Goal: Information Seeking & Learning: Learn about a topic

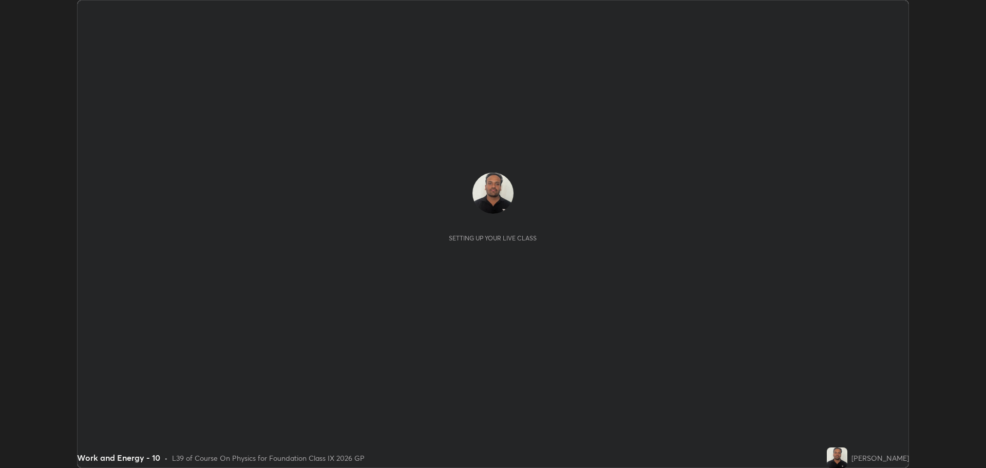
scroll to position [468, 985]
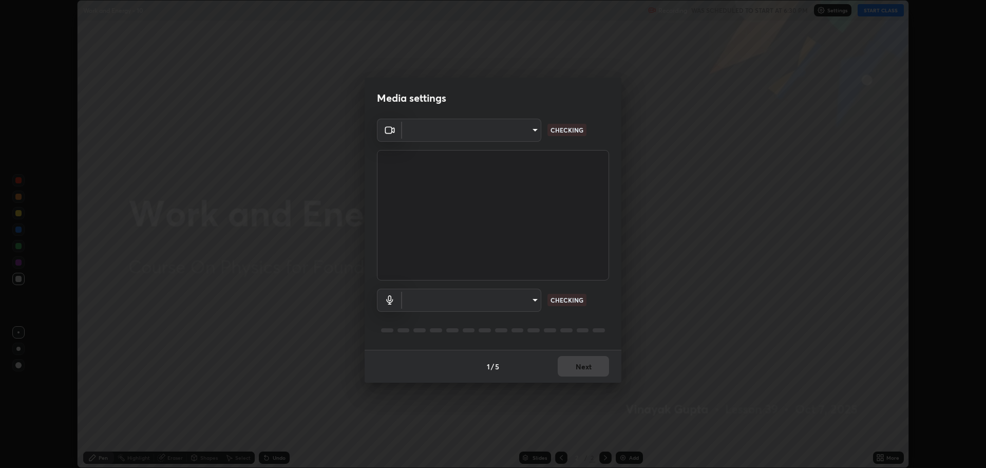
type input "818fcefd3fddf3d091a7478ec67eb8981ca9e8ab5665e76ce228af1b2ffa74de"
type input "9eef42aa830c615b5d7534580cc3e66c86575aa8da00648f2c59efabe6233f6d"
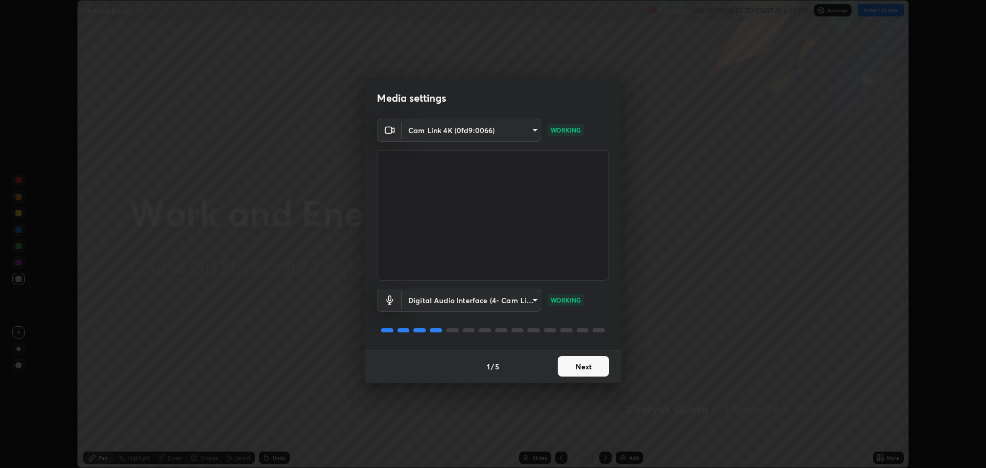
click at [568, 373] on button "Next" at bounding box center [583, 366] width 51 height 21
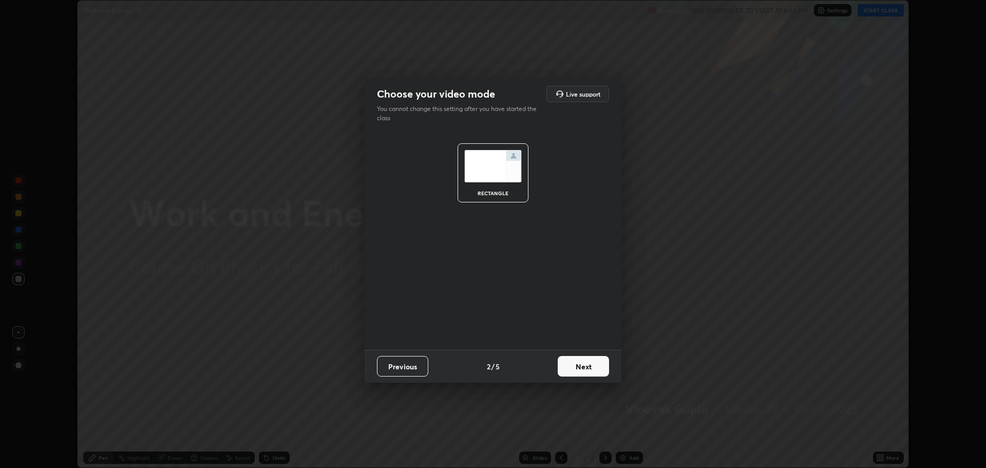
click at [571, 366] on button "Next" at bounding box center [583, 366] width 51 height 21
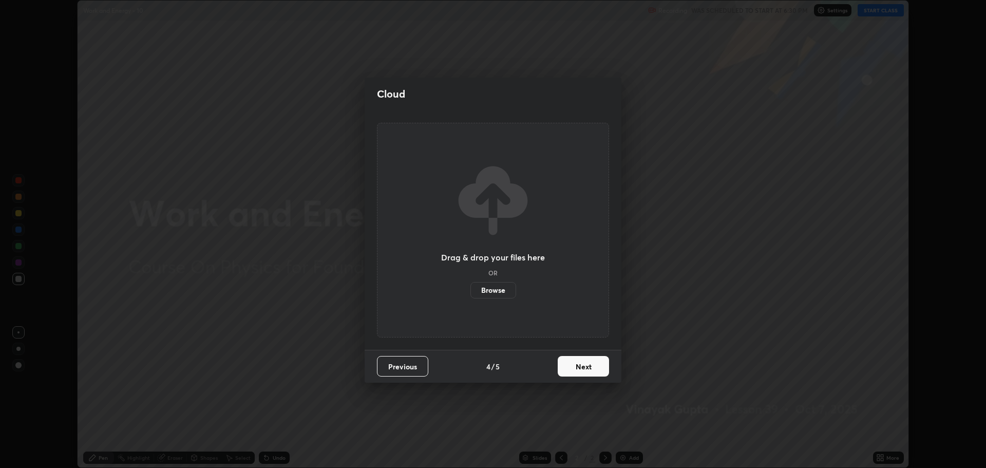
click at [572, 365] on button "Next" at bounding box center [583, 366] width 51 height 21
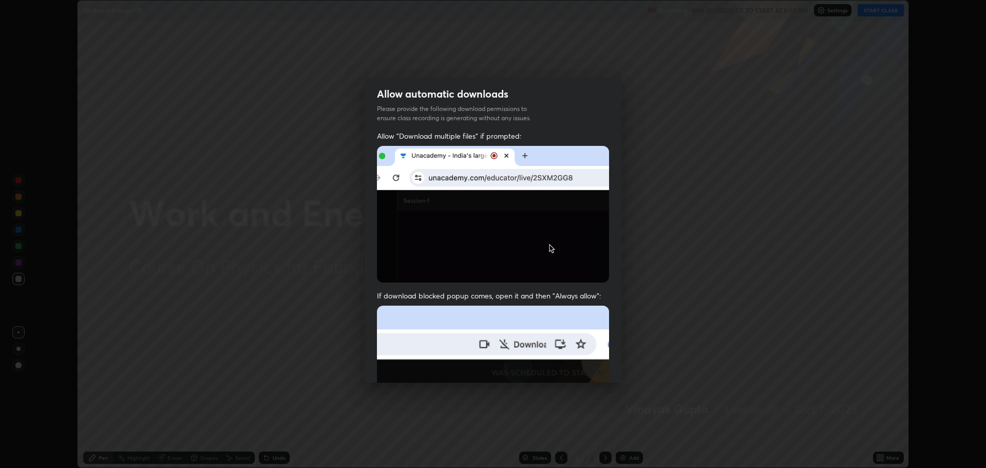
click at [573, 363] on img at bounding box center [493, 417] width 232 height 224
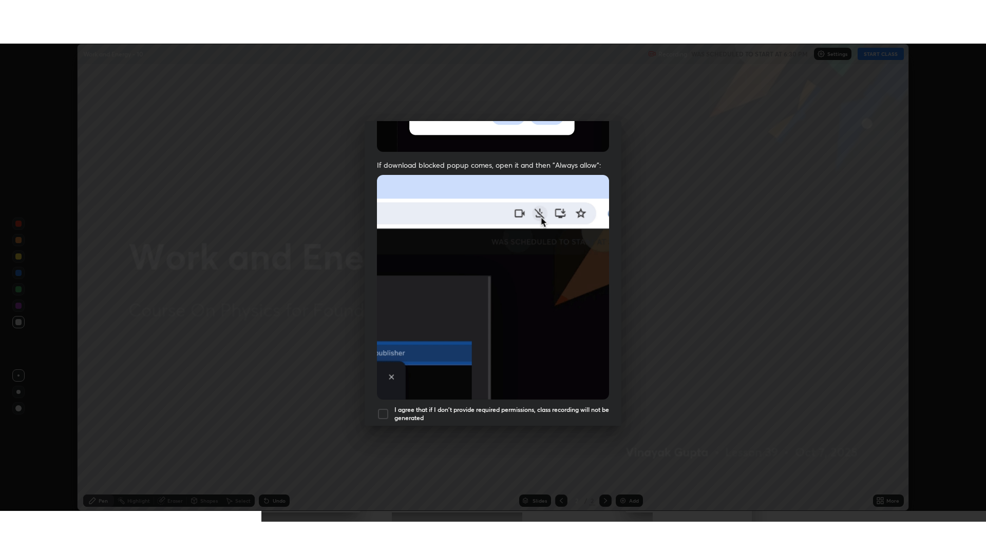
scroll to position [208, 0]
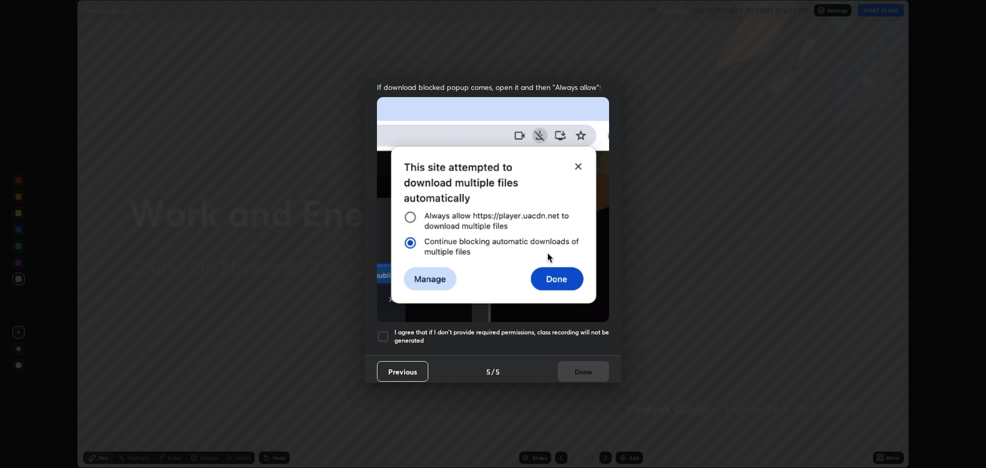
click at [484, 348] on div "Allow "Download multiple files" if prompted: If download blocked popup comes, o…" at bounding box center [493, 138] width 257 height 432
click at [456, 332] on h5 "I agree that if I don't provide required permissions, class recording will not …" at bounding box center [501, 336] width 215 height 16
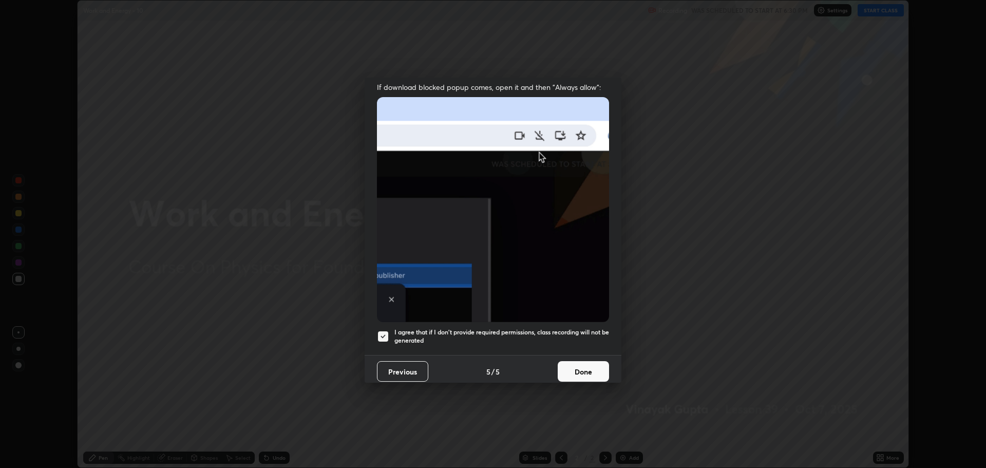
click at [579, 374] on button "Done" at bounding box center [583, 371] width 51 height 21
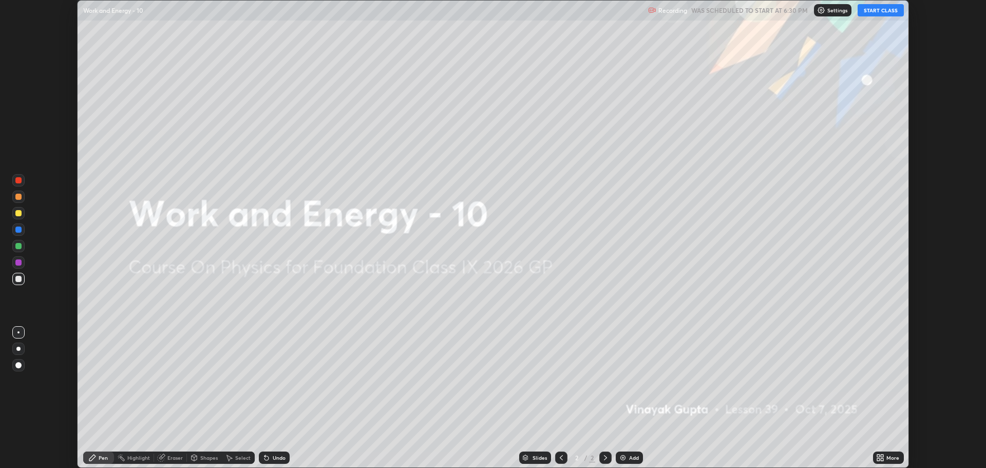
click at [891, 459] on div "More" at bounding box center [892, 457] width 13 height 5
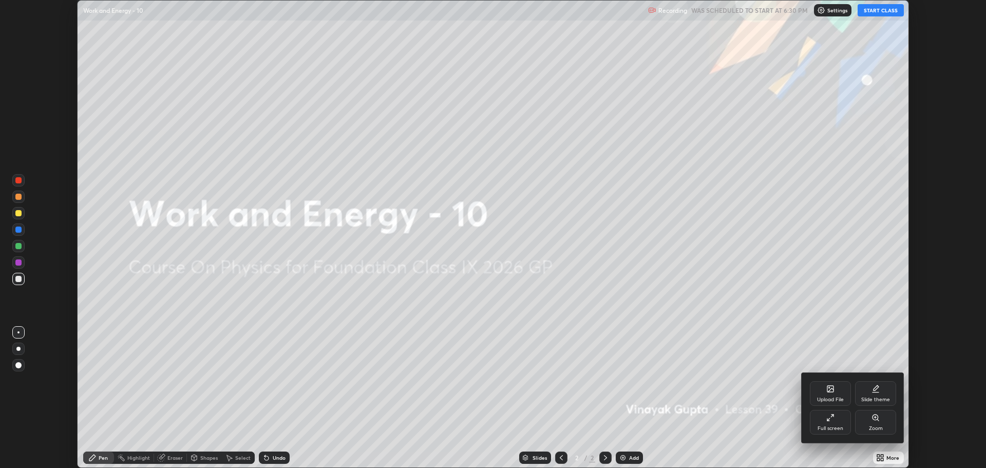
click at [834, 420] on icon at bounding box center [830, 417] width 8 height 8
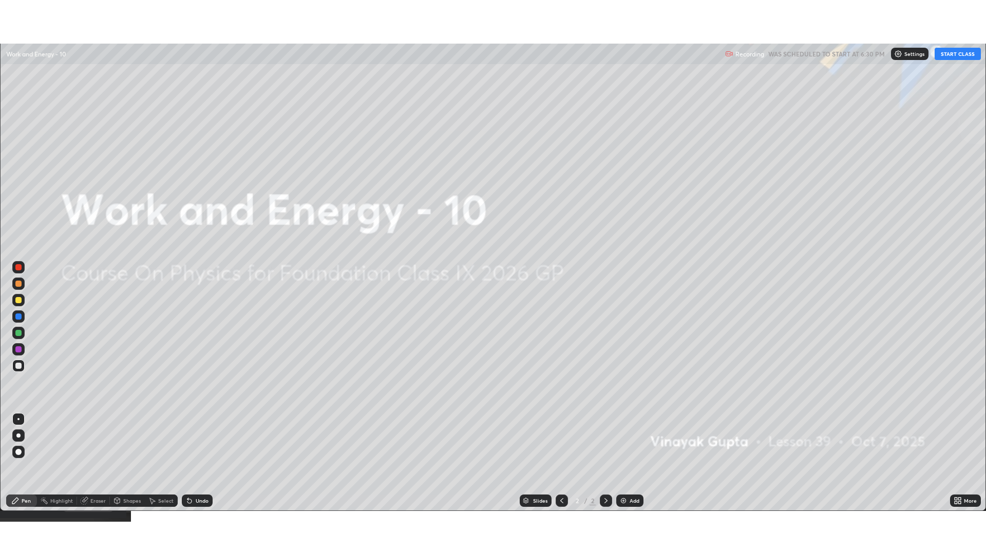
scroll to position [554, 986]
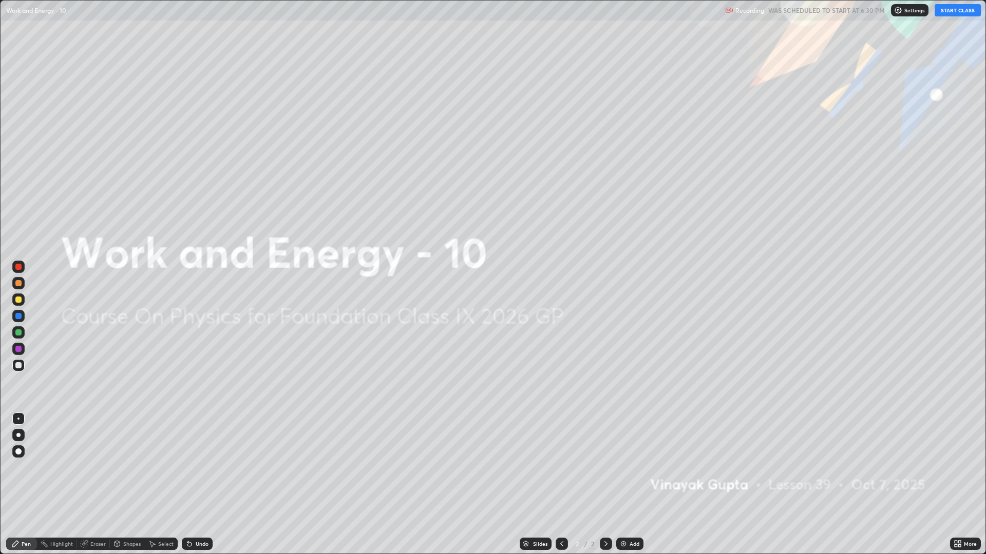
click at [950, 15] on button "START CLASS" at bounding box center [957, 10] width 46 height 12
click at [637, 467] on div "Add" at bounding box center [634, 544] width 10 height 5
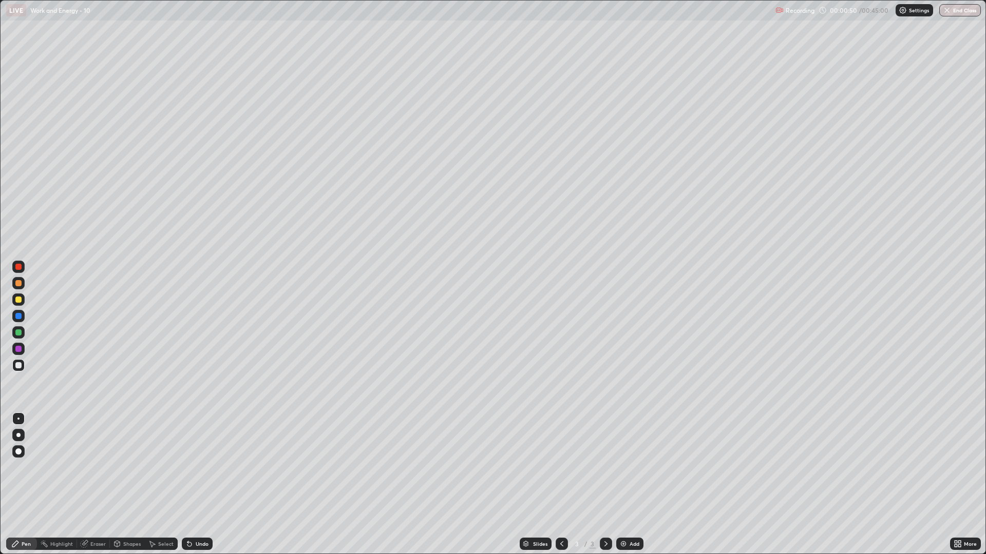
click at [19, 299] on div at bounding box center [18, 300] width 6 height 6
click at [16, 365] on div at bounding box center [18, 365] width 6 height 6
click at [15, 372] on div at bounding box center [18, 365] width 12 height 16
click at [18, 300] on div at bounding box center [18, 300] width 6 height 6
click at [20, 360] on div at bounding box center [18, 365] width 12 height 12
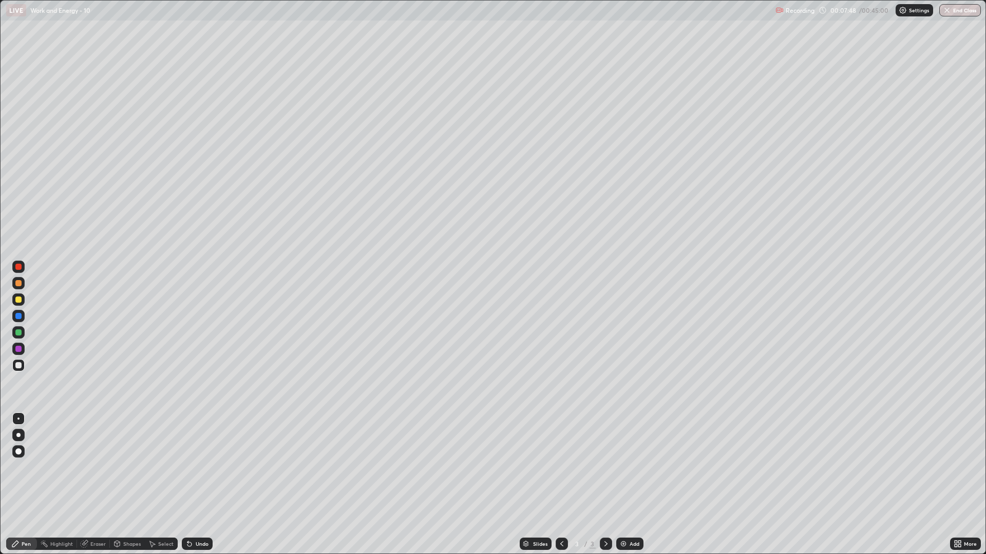
click at [201, 467] on div "Undo" at bounding box center [197, 544] width 31 height 12
click at [196, 467] on div "Undo" at bounding box center [202, 544] width 13 height 5
click at [21, 304] on div at bounding box center [18, 300] width 12 height 12
click at [18, 289] on div at bounding box center [18, 283] width 12 height 12
click at [631, 467] on div "Add" at bounding box center [634, 544] width 10 height 5
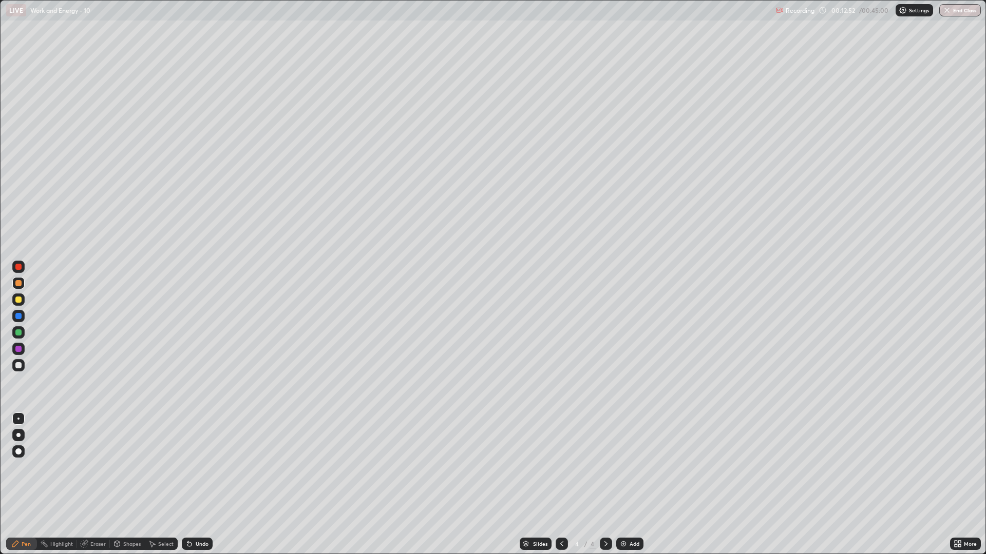
click at [17, 367] on div at bounding box center [18, 365] width 6 height 6
click at [200, 467] on div "Undo" at bounding box center [202, 544] width 13 height 5
click at [632, 467] on div "Add" at bounding box center [634, 544] width 10 height 5
click at [13, 288] on div at bounding box center [18, 283] width 12 height 12
click at [16, 301] on div at bounding box center [18, 300] width 6 height 6
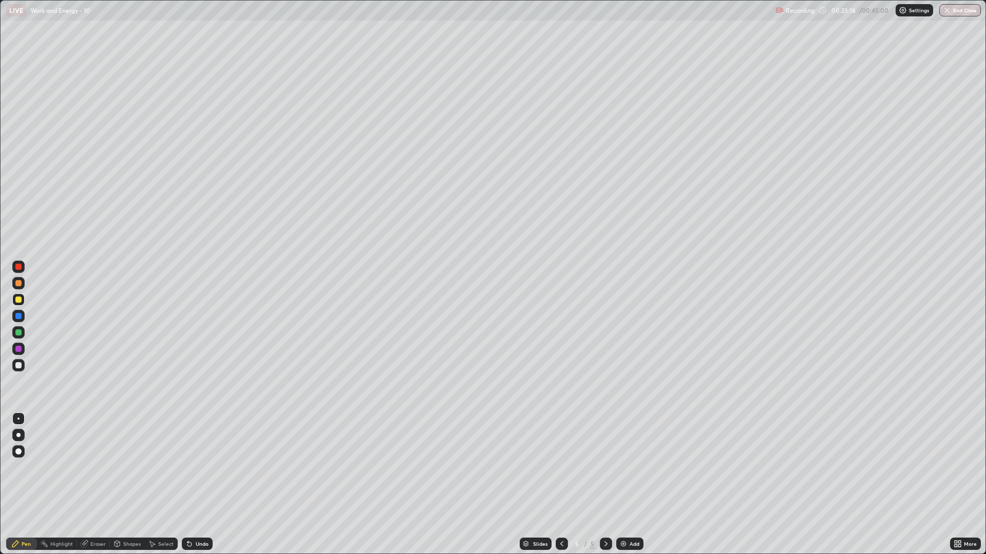
click at [15, 285] on div at bounding box center [18, 283] width 12 height 12
click at [19, 366] on div at bounding box center [18, 365] width 6 height 6
click at [203, 467] on div "Undo" at bounding box center [197, 544] width 31 height 12
click at [204, 467] on div "Undo" at bounding box center [202, 544] width 13 height 5
click at [206, 467] on div "Undo" at bounding box center [202, 544] width 13 height 5
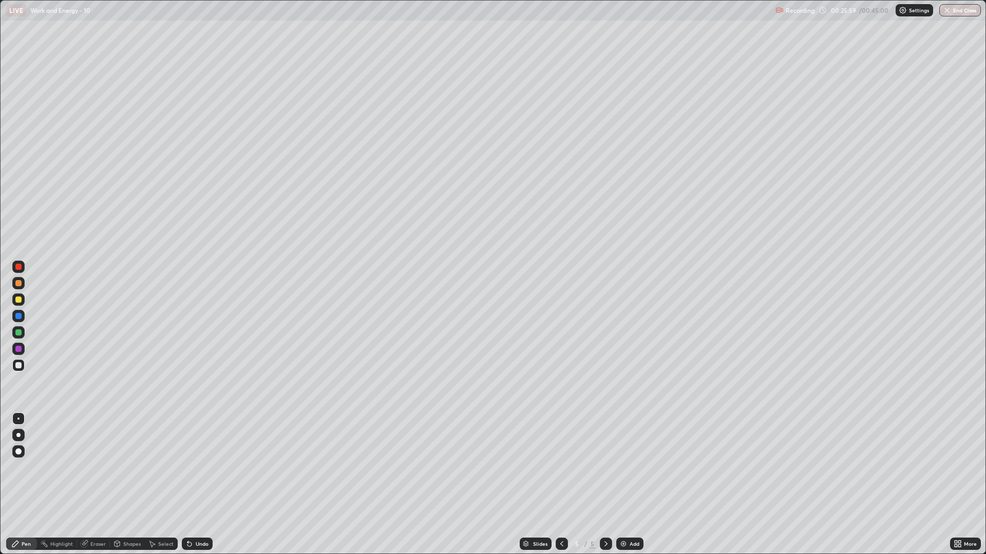
click at [206, 467] on div "Undo" at bounding box center [202, 544] width 13 height 5
click at [205, 467] on div "Undo" at bounding box center [202, 544] width 13 height 5
click at [204, 467] on div "Undo" at bounding box center [202, 544] width 13 height 5
click at [23, 301] on div at bounding box center [18, 300] width 12 height 12
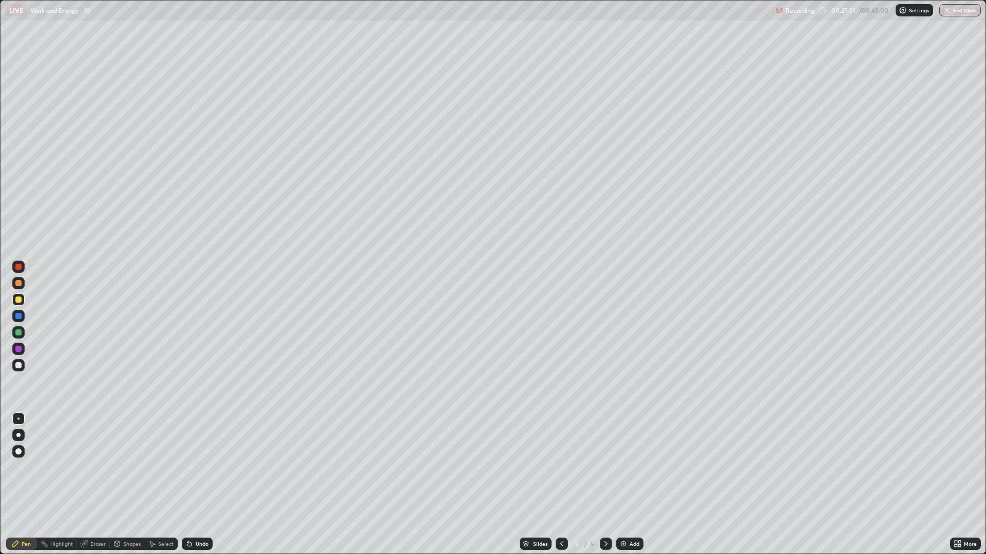
click at [194, 467] on div "Undo" at bounding box center [197, 544] width 31 height 12
click at [196, 467] on div "Undo" at bounding box center [202, 544] width 13 height 5
click at [240, 467] on div "Slides 5 / 5 Add" at bounding box center [581, 544] width 737 height 21
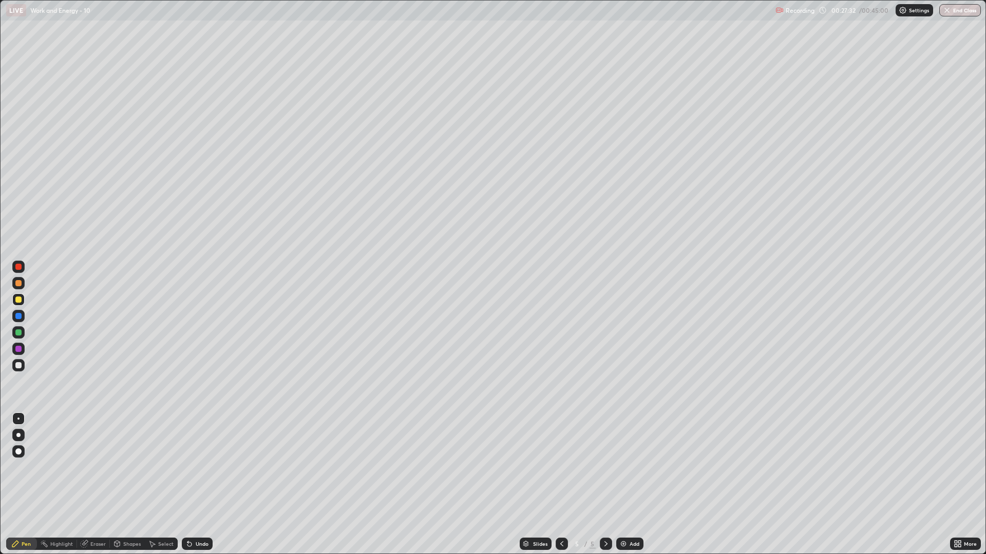
click at [196, 467] on div "Undo" at bounding box center [202, 544] width 13 height 5
click at [19, 366] on div at bounding box center [18, 365] width 6 height 6
click at [195, 467] on div "Undo" at bounding box center [197, 544] width 31 height 12
click at [191, 467] on icon at bounding box center [189, 544] width 8 height 8
click at [188, 467] on icon at bounding box center [189, 545] width 4 height 4
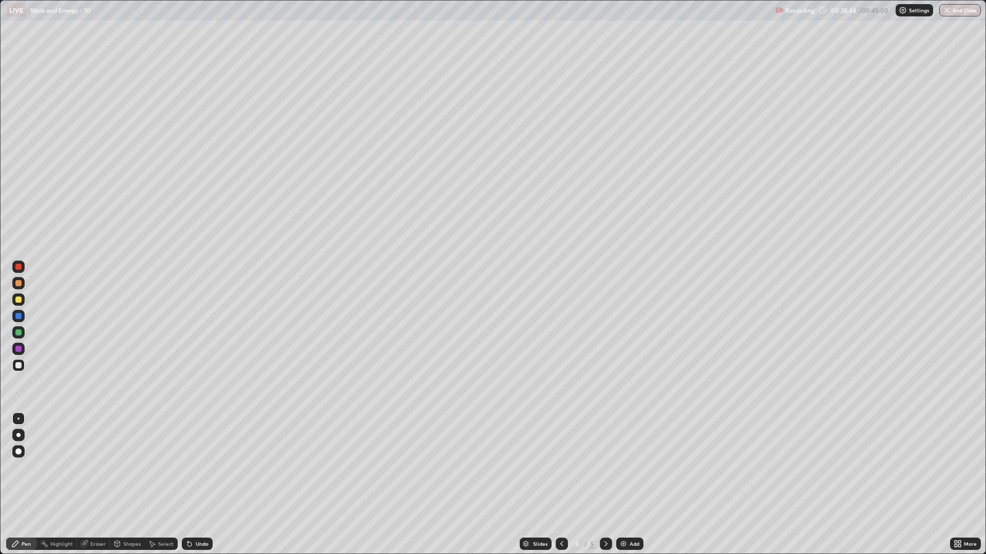
click at [188, 467] on icon at bounding box center [189, 545] width 4 height 4
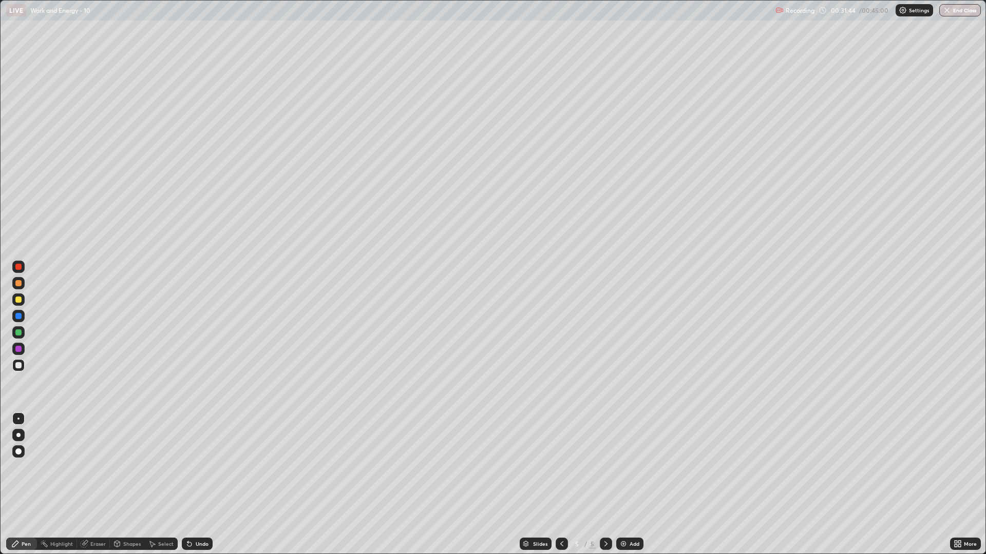
click at [622, 467] on img at bounding box center [623, 544] width 8 height 8
click at [16, 299] on div at bounding box center [18, 300] width 6 height 6
click at [16, 362] on div at bounding box center [18, 365] width 12 height 12
click at [562, 467] on icon at bounding box center [562, 544] width 8 height 8
click at [600, 467] on div at bounding box center [606, 544] width 12 height 21
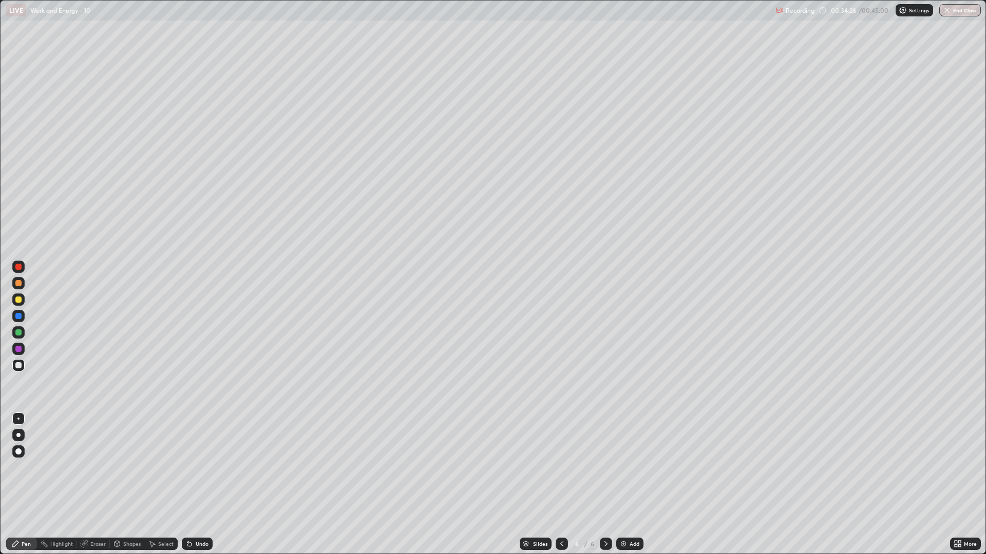
click at [20, 300] on div at bounding box center [18, 300] width 6 height 6
click at [17, 369] on div at bounding box center [18, 365] width 12 height 12
click at [560, 467] on icon at bounding box center [561, 544] width 3 height 5
click at [607, 467] on icon at bounding box center [606, 544] width 8 height 8
click at [564, 467] on icon at bounding box center [562, 544] width 8 height 8
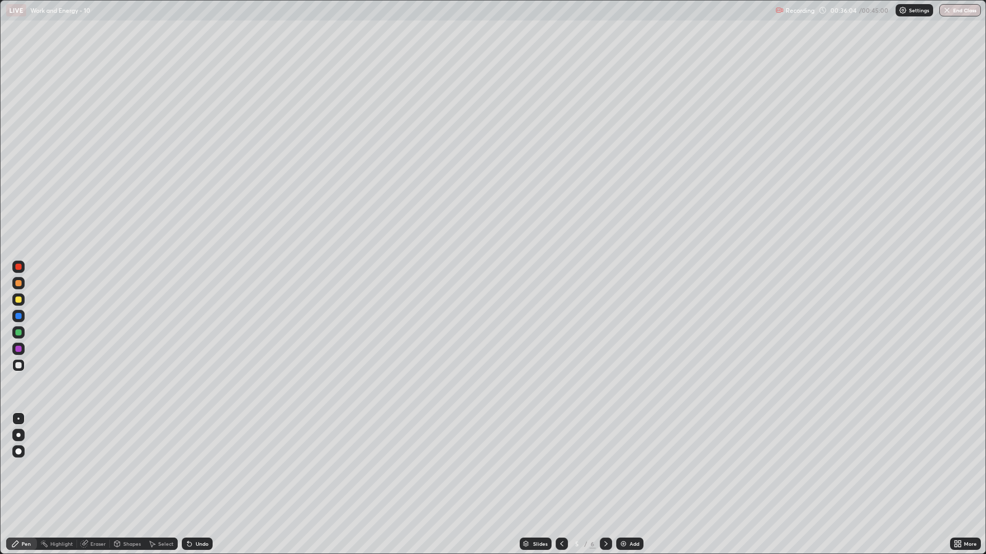
click at [606, 467] on icon at bounding box center [606, 544] width 8 height 8
click at [559, 467] on icon at bounding box center [562, 544] width 8 height 8
click at [600, 467] on div at bounding box center [606, 544] width 12 height 12
click at [950, 10] on img "button" at bounding box center [947, 10] width 8 height 8
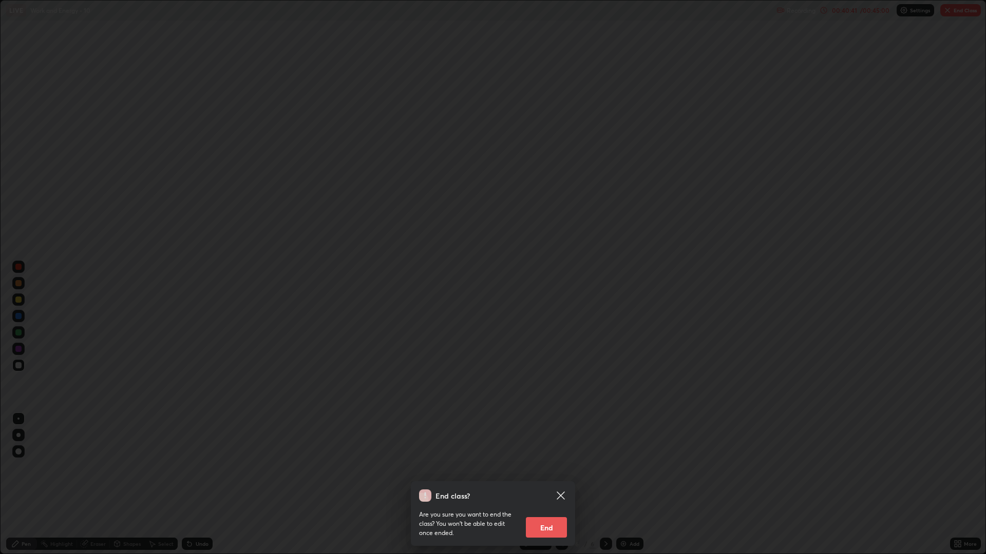
click at [548, 467] on button "End" at bounding box center [546, 528] width 41 height 21
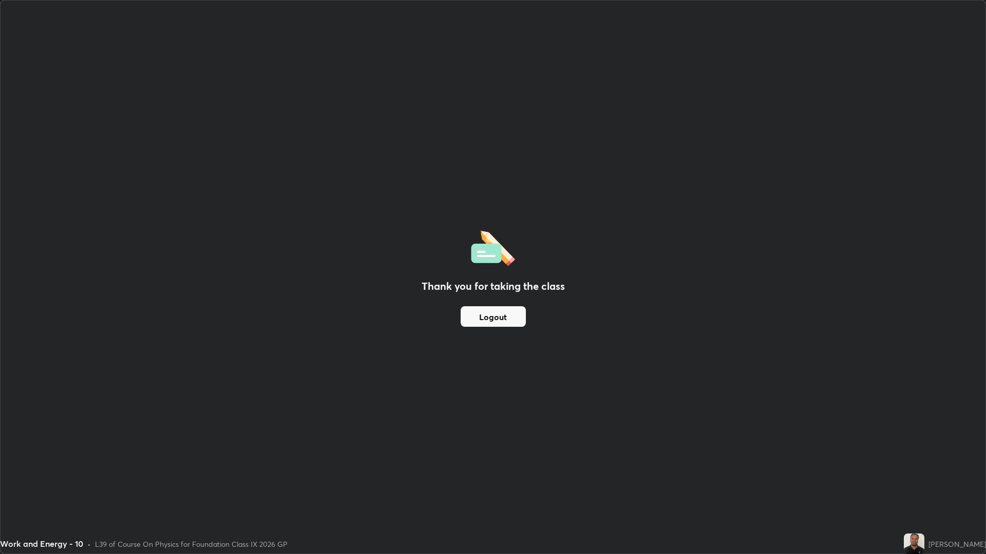
click at [501, 316] on button "Logout" at bounding box center [493, 317] width 65 height 21
